Goal: Transaction & Acquisition: Book appointment/travel/reservation

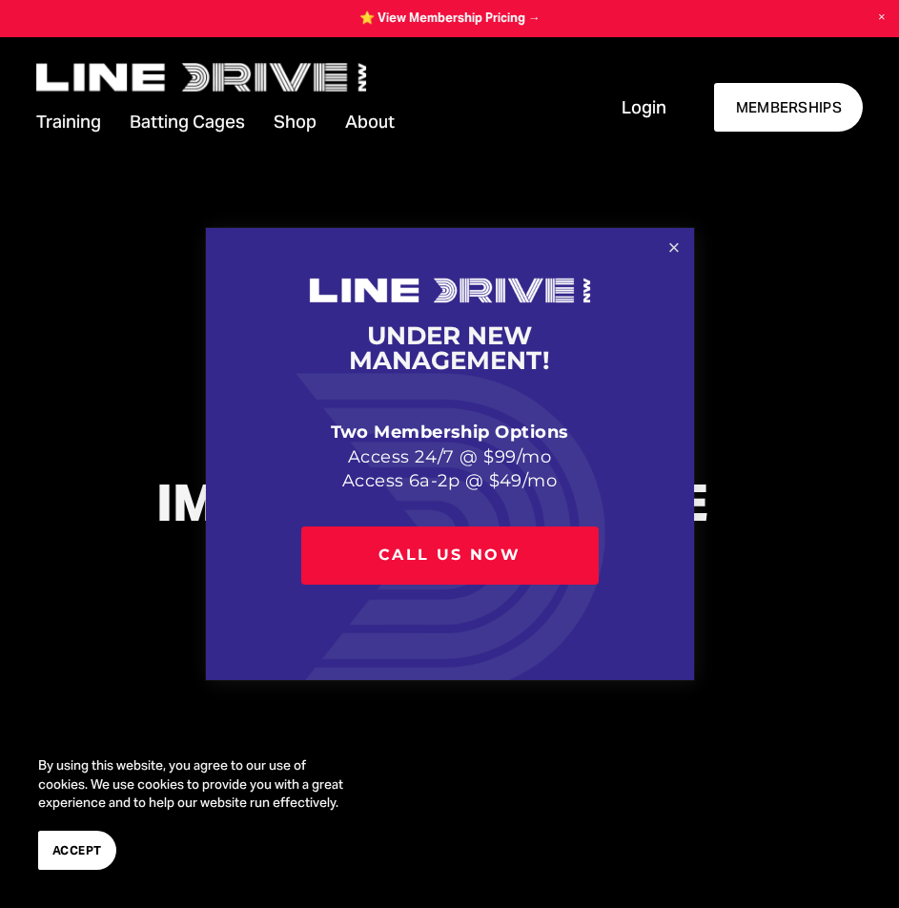
click at [678, 239] on link "Close" at bounding box center [673, 247] width 33 height 33
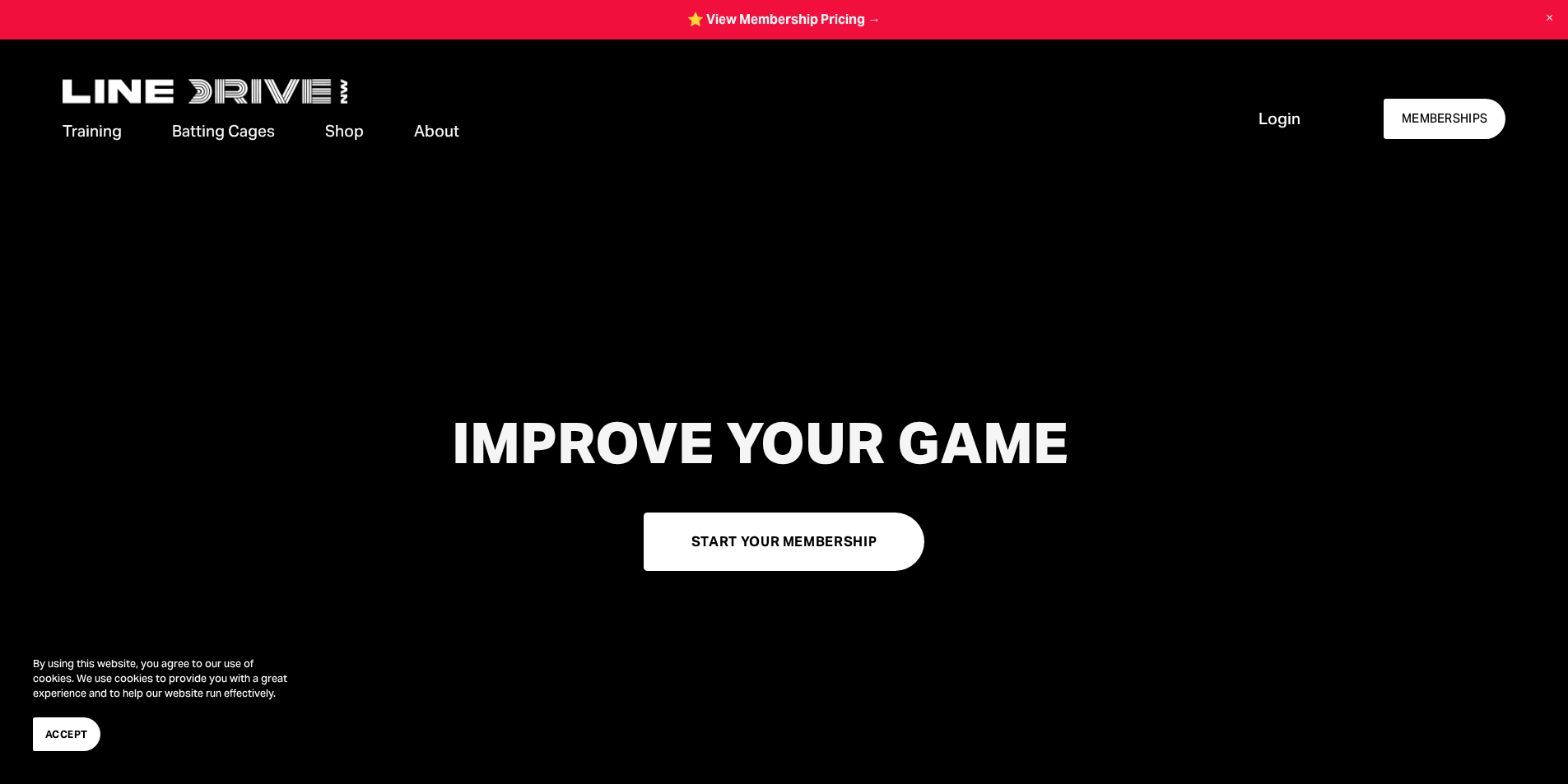
click at [0, 0] on link "Cage Availability" at bounding box center [0, 0] width 0 height 0
click at [0, 0] on span "Cage Rentals" at bounding box center [0, 0] width 0 height 0
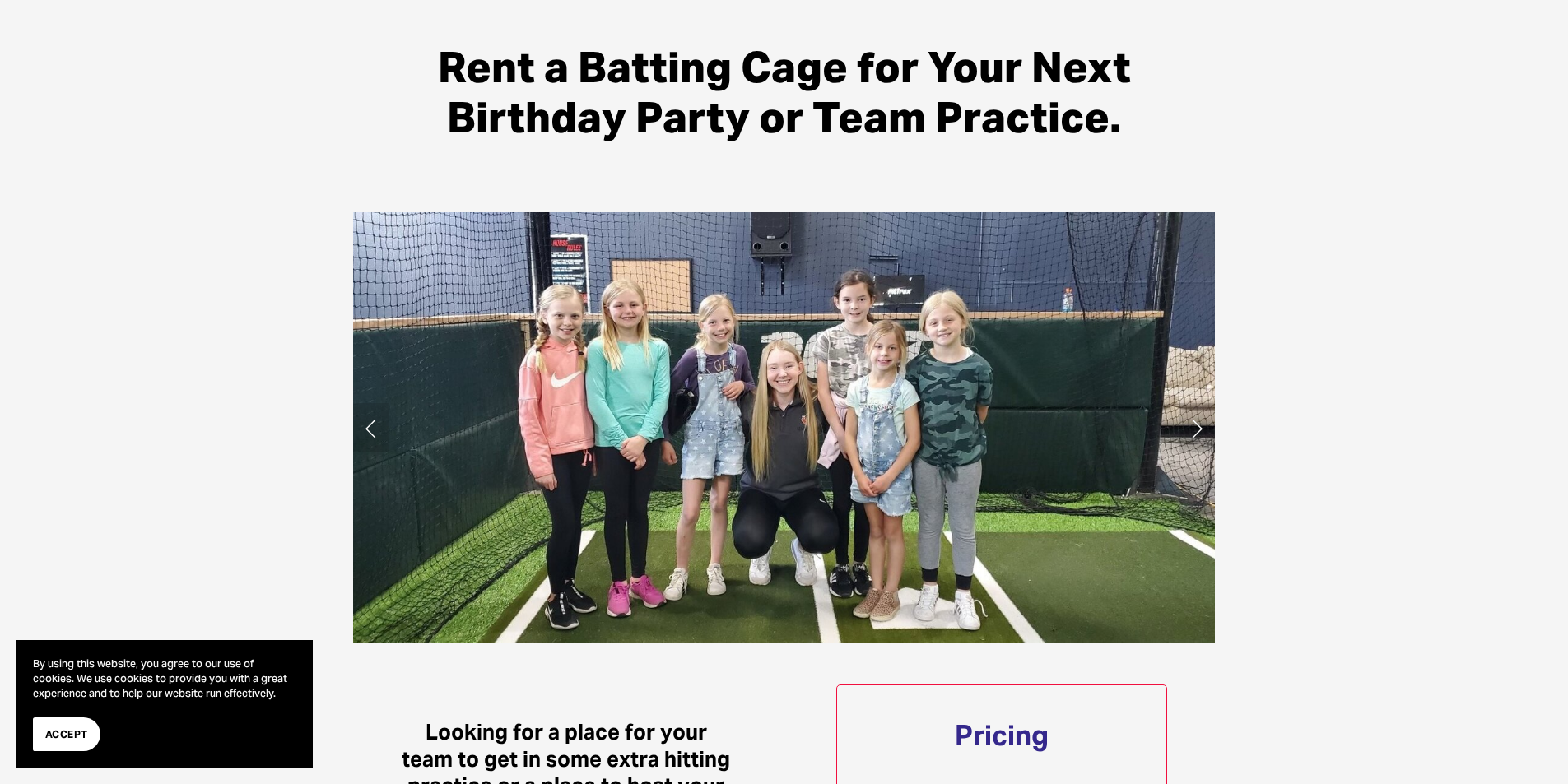
scroll to position [740, 0]
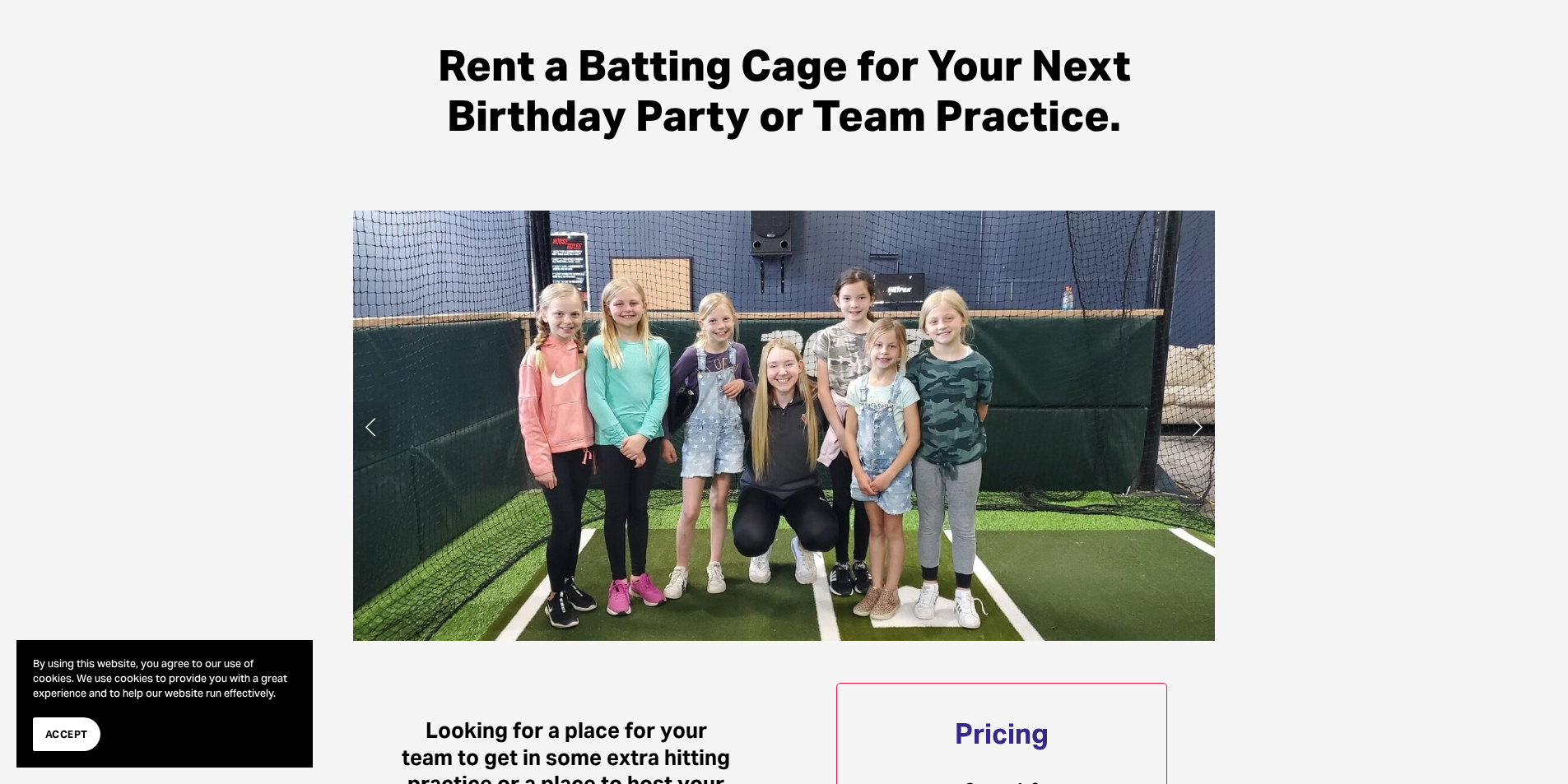
click at [1195, 430] on link "Next Slide" at bounding box center [1197, 425] width 36 height 49
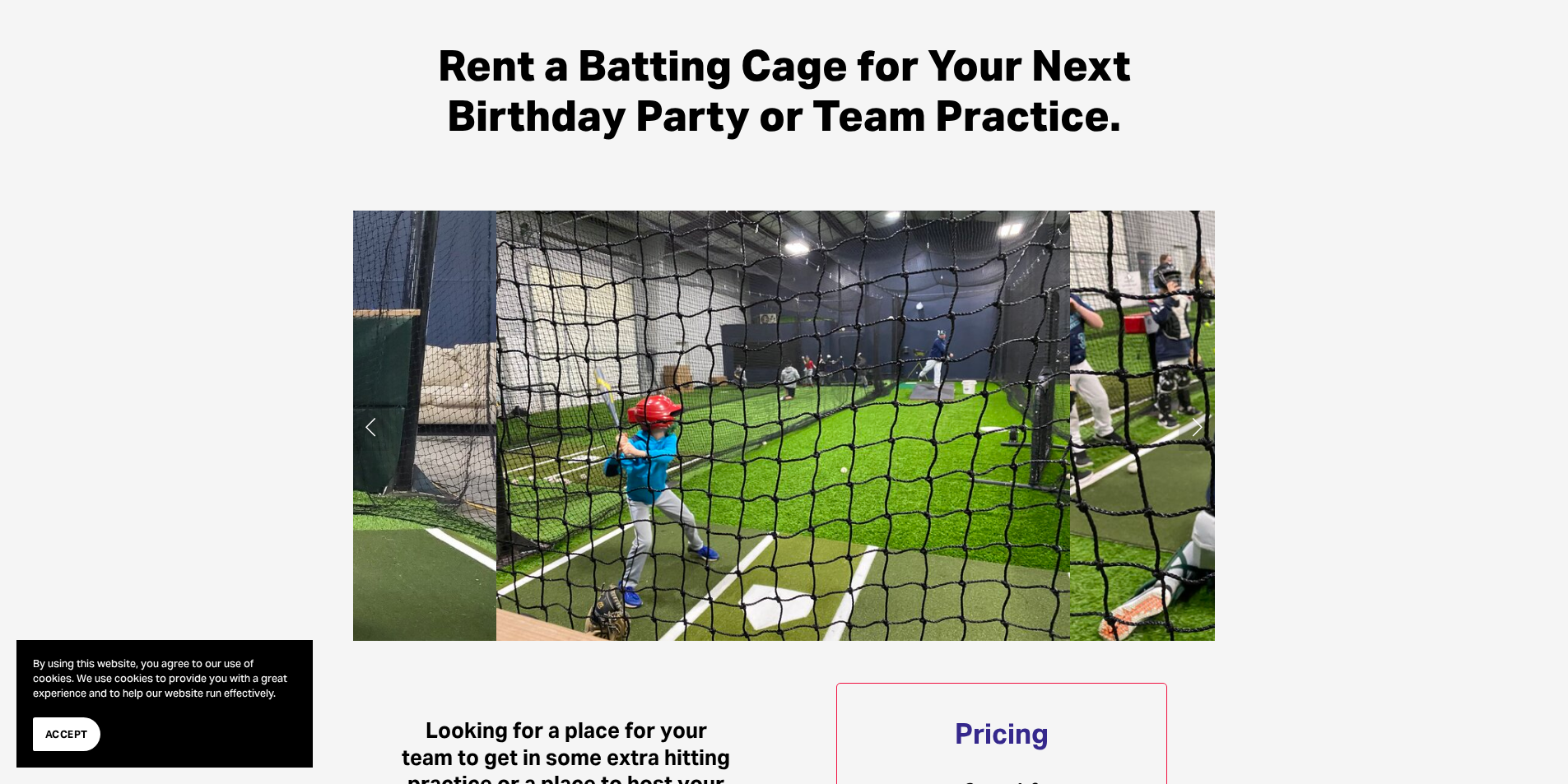
click at [1195, 430] on link "Next Slide" at bounding box center [1197, 425] width 36 height 49
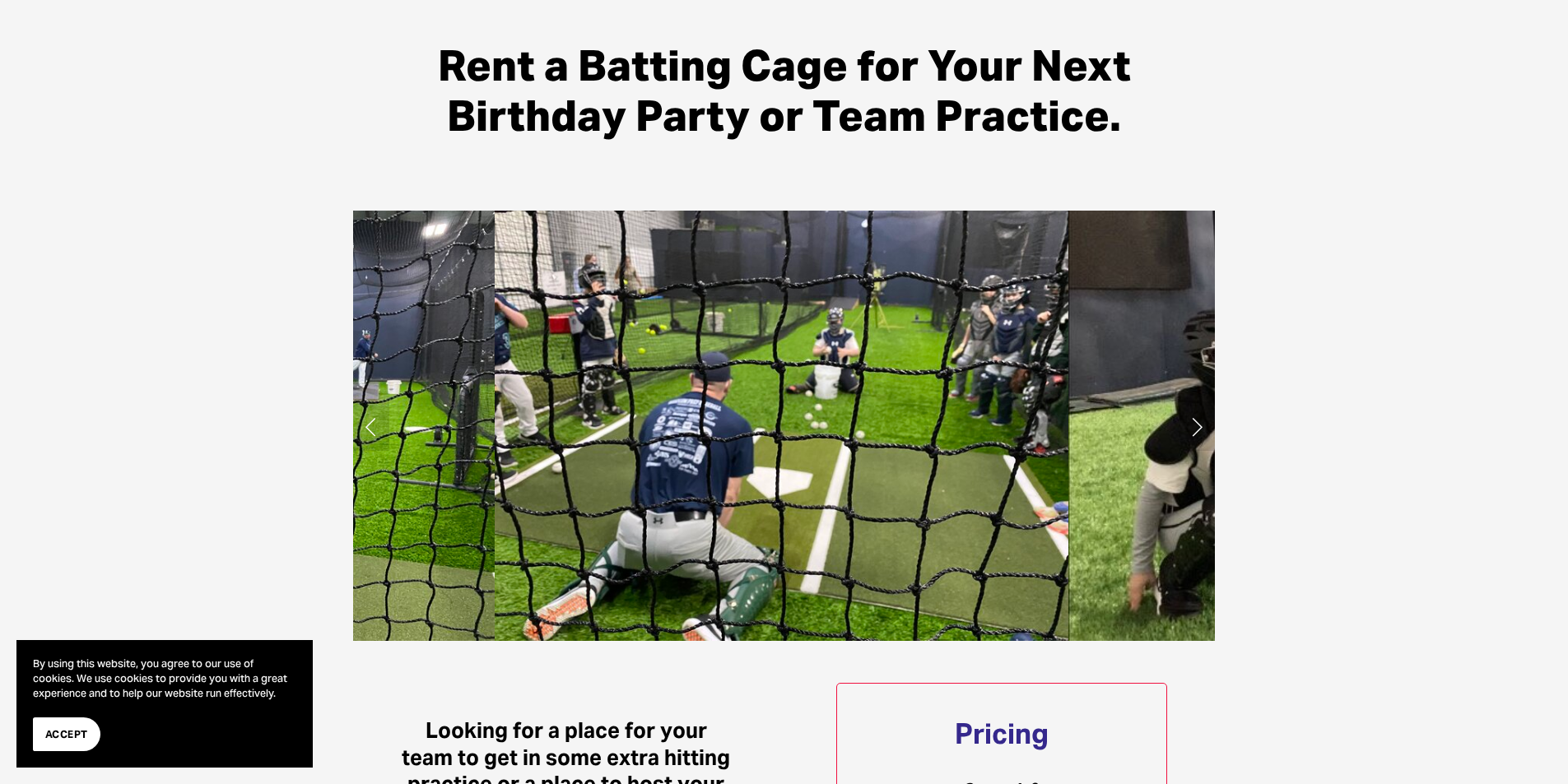
click at [1195, 430] on link "Next Slide" at bounding box center [1197, 425] width 36 height 49
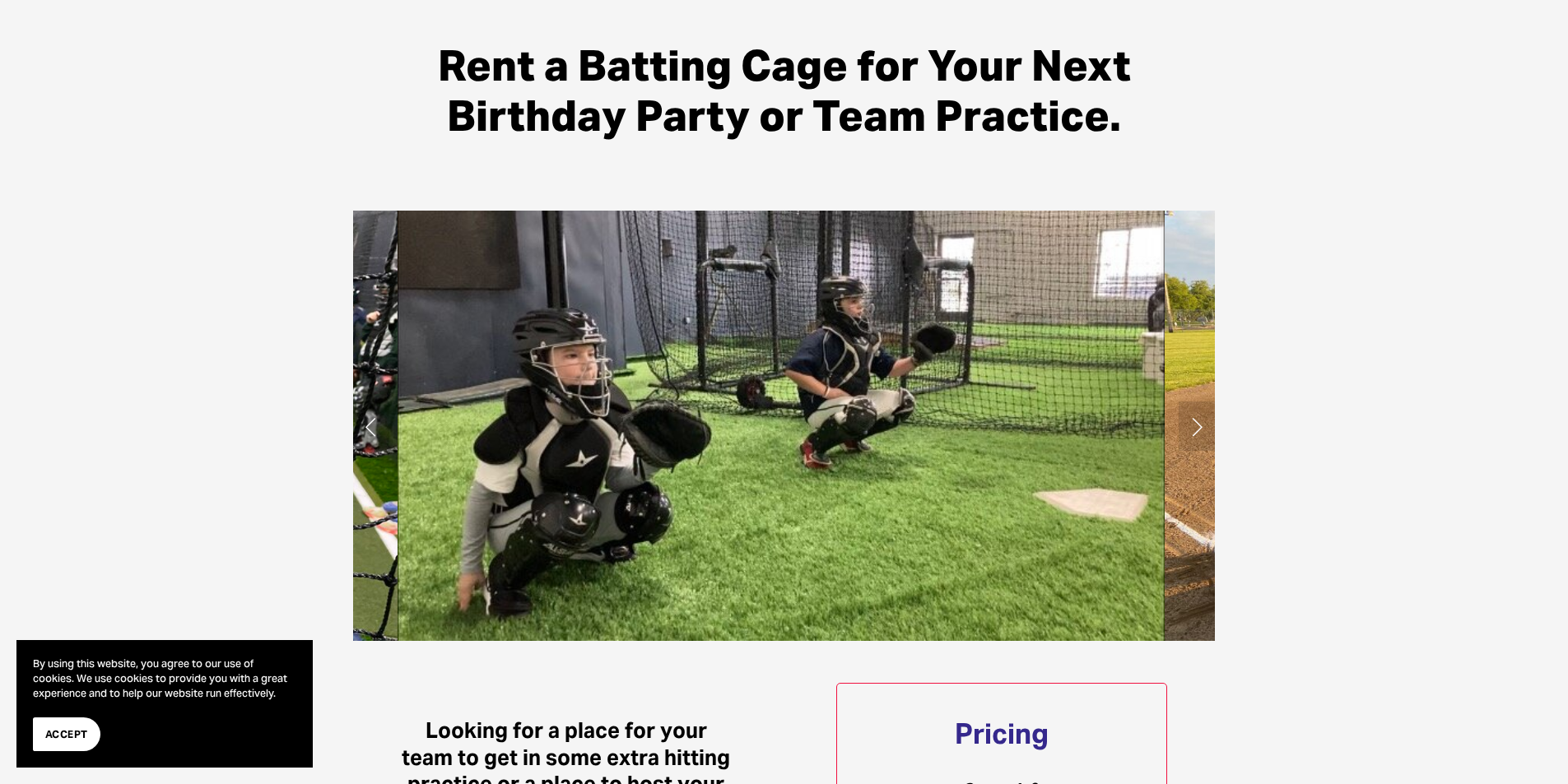
click at [1195, 429] on link "Next Slide" at bounding box center [1197, 425] width 36 height 49
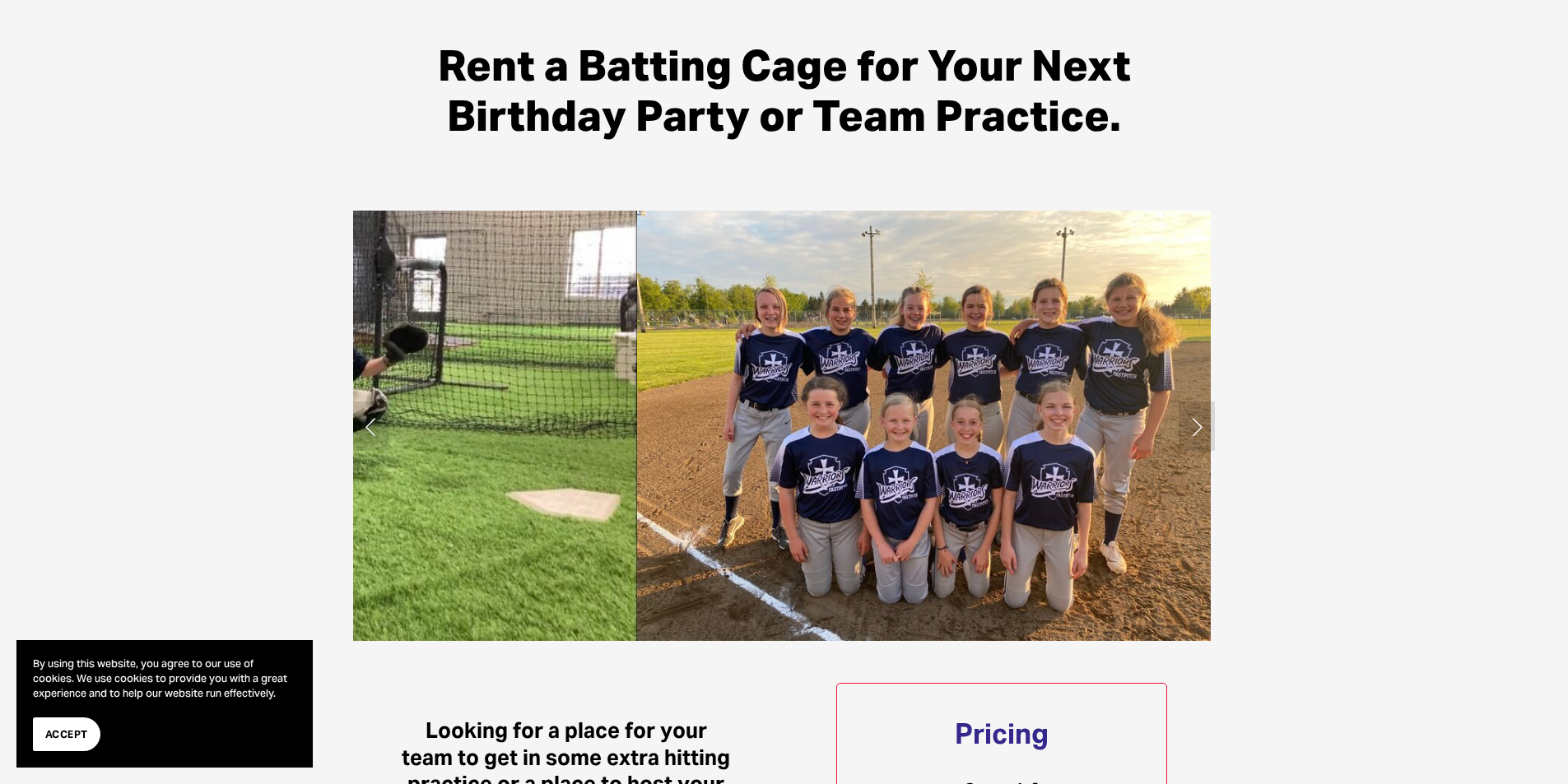
click at [1195, 429] on link "Next Slide" at bounding box center [1197, 425] width 36 height 49
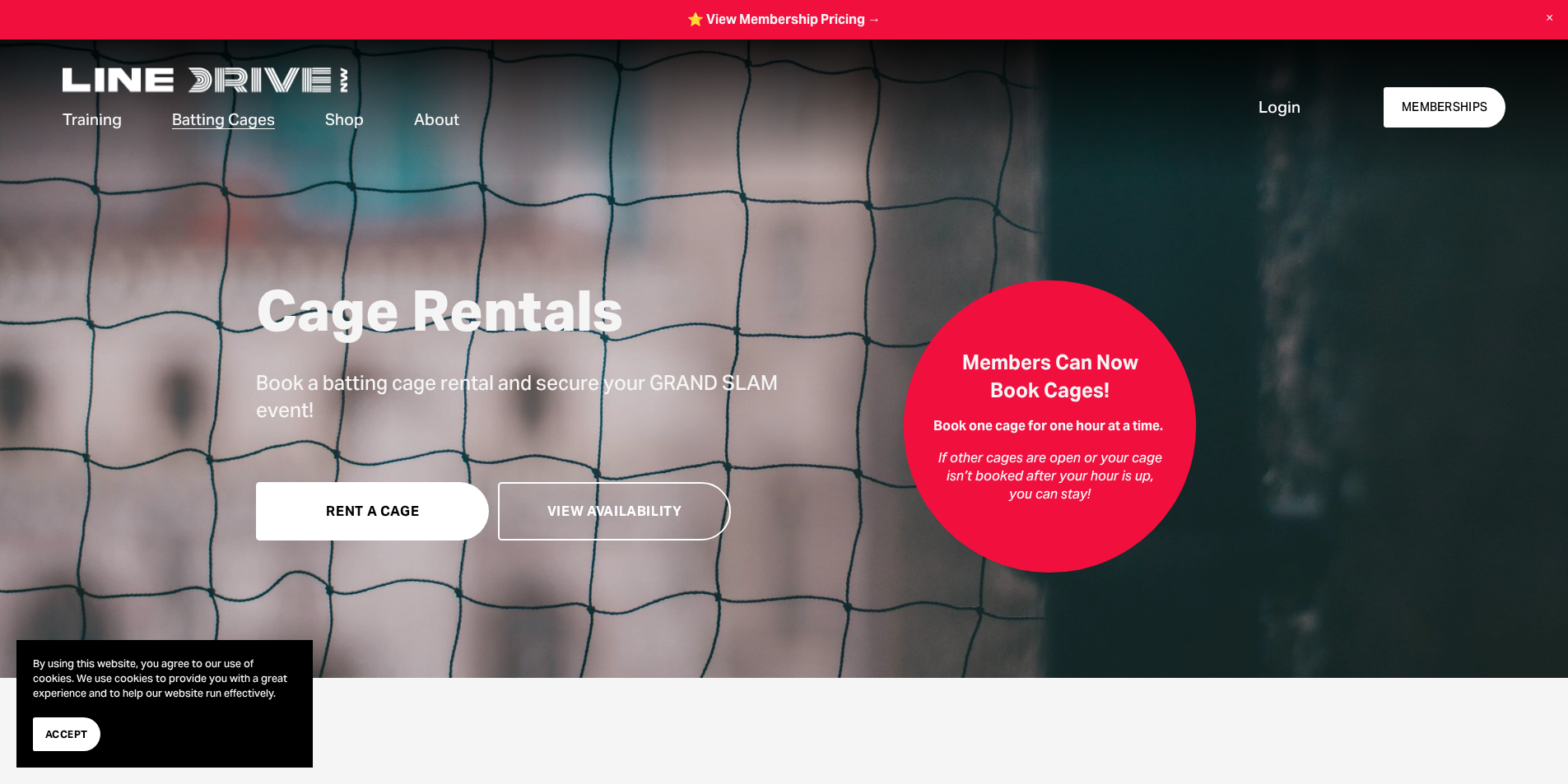
scroll to position [0, 0]
